Goal: Transaction & Acquisition: Purchase product/service

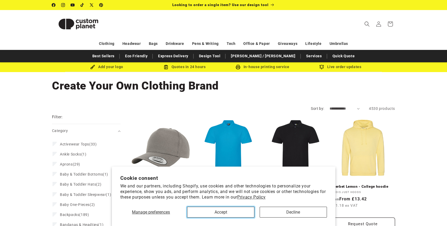
click at [229, 212] on button "Accept" at bounding box center [220, 212] width 67 height 11
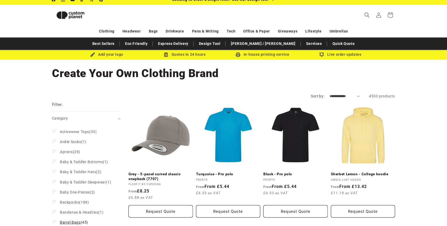
scroll to position [4, 0]
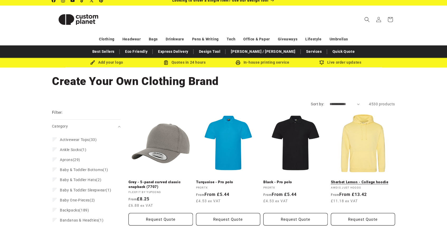
click at [350, 181] on link "Sherbet Lemon - College hoodie" at bounding box center [363, 182] width 64 height 5
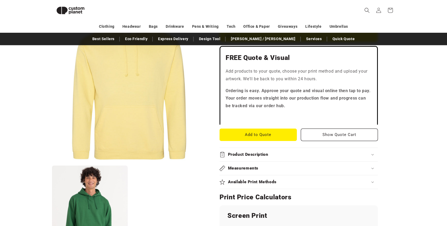
scroll to position [140, 0]
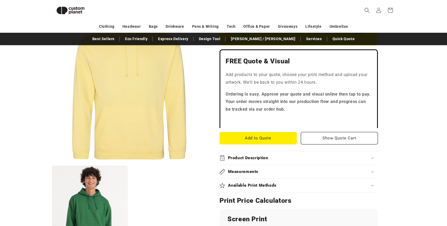
click at [250, 157] on h2 "Product Description" at bounding box center [248, 158] width 40 height 6
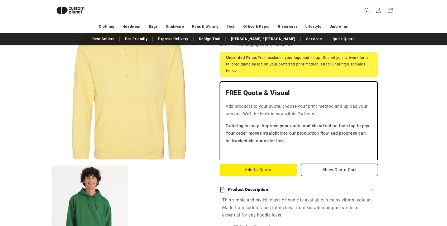
scroll to position [0, 0]
